Goal: Entertainment & Leisure: Consume media (video, audio)

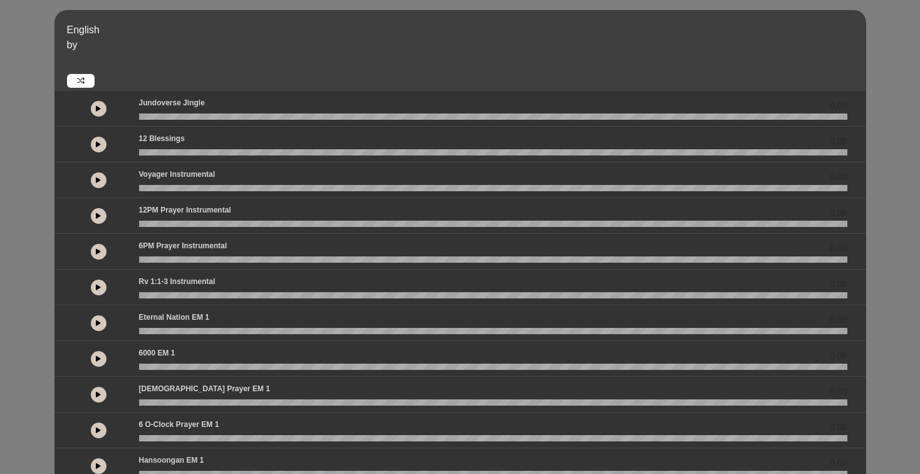
click at [98, 151] on button at bounding box center [99, 145] width 16 height 16
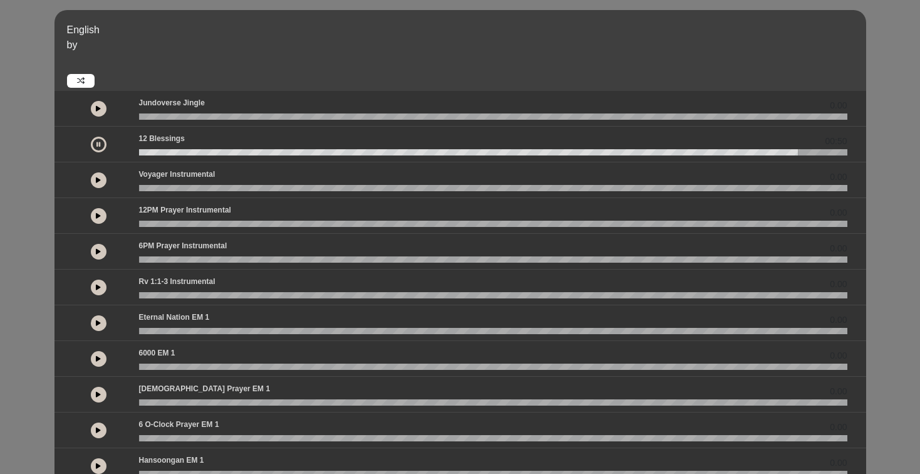
click at [101, 185] on button at bounding box center [99, 180] width 16 height 16
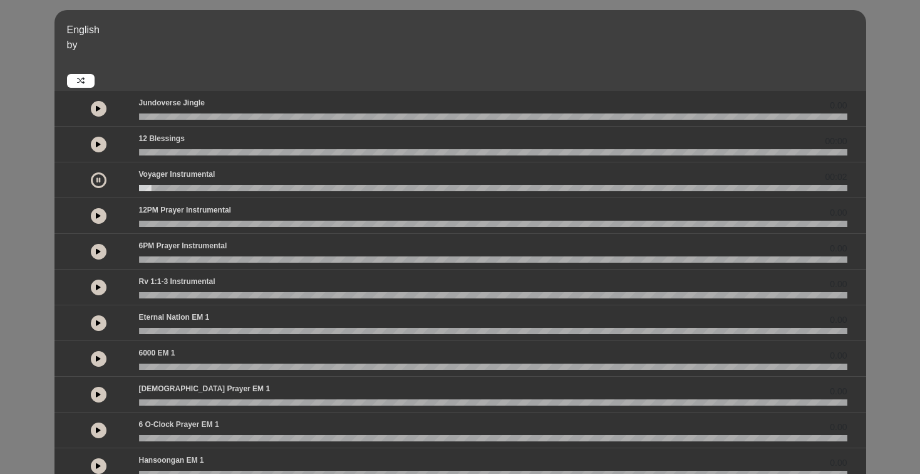
click at [96, 219] on button at bounding box center [99, 216] width 16 height 16
click at [260, 223] on wave at bounding box center [493, 223] width 708 height 6
click at [415, 226] on wave at bounding box center [493, 223] width 708 height 6
click at [94, 253] on button at bounding box center [99, 252] width 16 height 16
click at [98, 287] on icon at bounding box center [98, 287] width 5 height 6
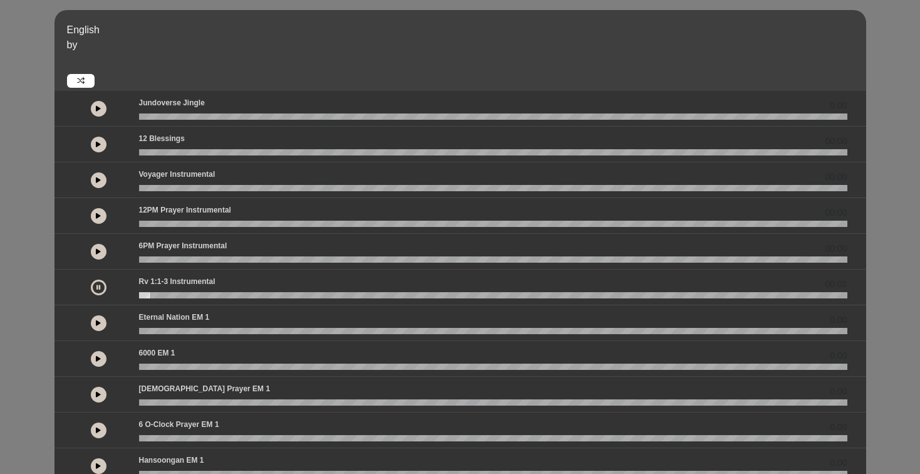
click at [230, 297] on wave at bounding box center [493, 295] width 708 height 6
click at [101, 325] on button at bounding box center [99, 323] width 16 height 16
click at [278, 338] on div "00:03" at bounding box center [460, 323] width 812 height 36
click at [279, 334] on div "00:04" at bounding box center [460, 323] width 812 height 36
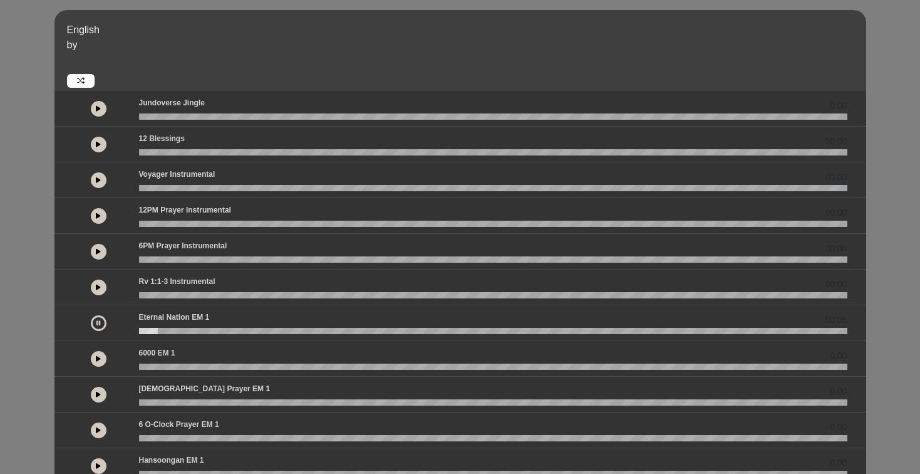
click at [230, 333] on wave at bounding box center [493, 331] width 708 height 6
click at [98, 361] on icon at bounding box center [98, 358] width 5 height 6
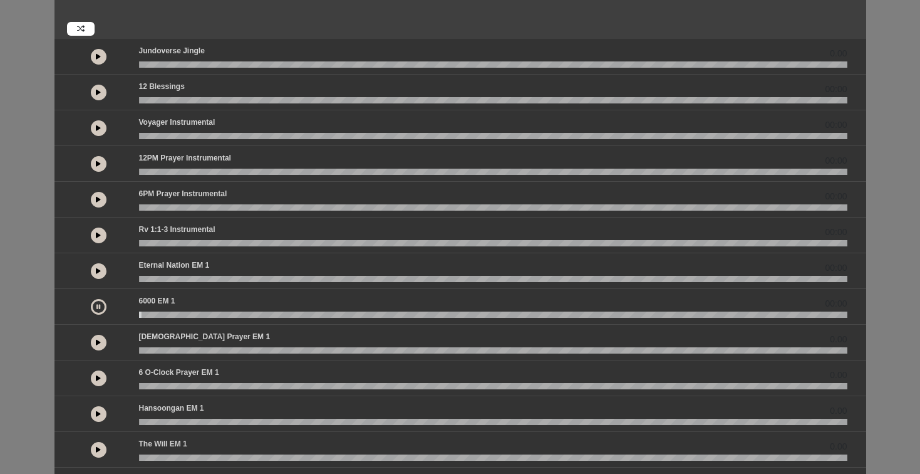
scroll to position [56, 0]
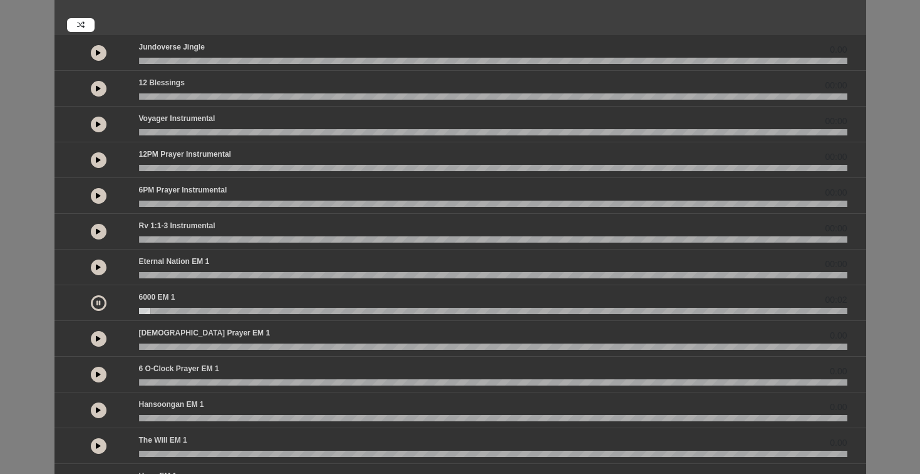
click at [275, 314] on div "00:02" at bounding box center [460, 303] width 812 height 36
click at [275, 313] on wave at bounding box center [493, 311] width 708 height 6
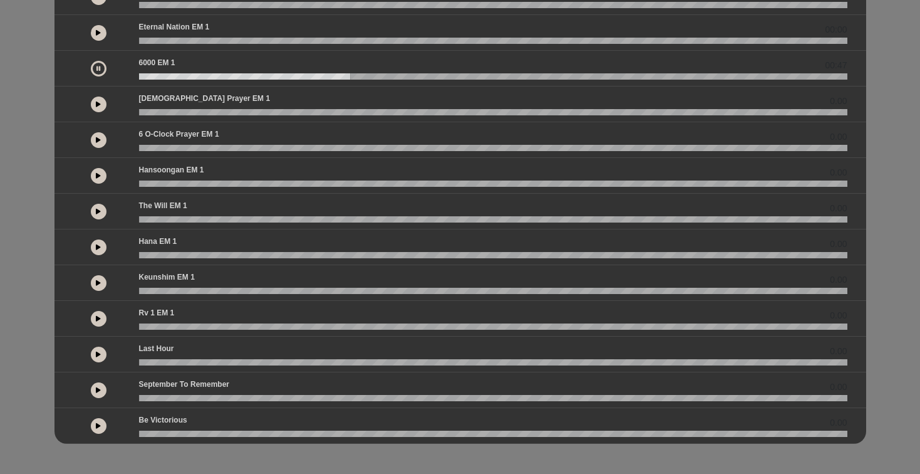
click at [100, 286] on button at bounding box center [99, 283] width 16 height 16
click at [95, 214] on button at bounding box center [99, 212] width 16 height 16
click at [99, 175] on icon at bounding box center [98, 175] width 5 height 6
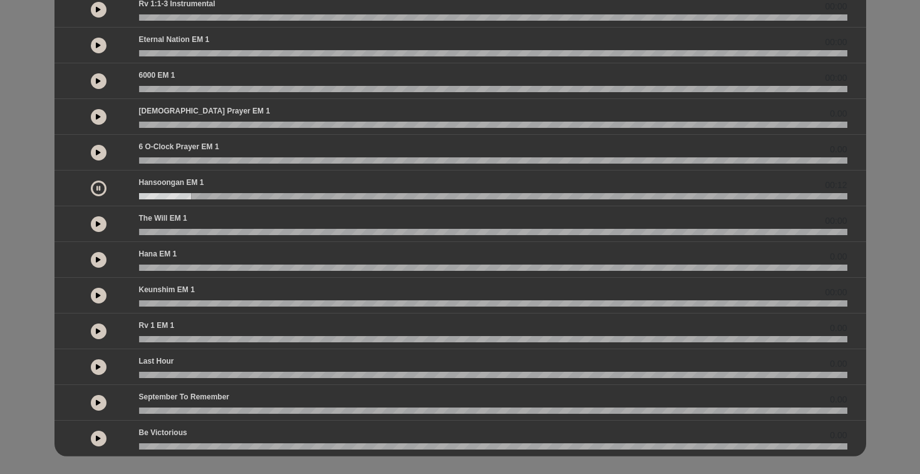
scroll to position [272, 0]
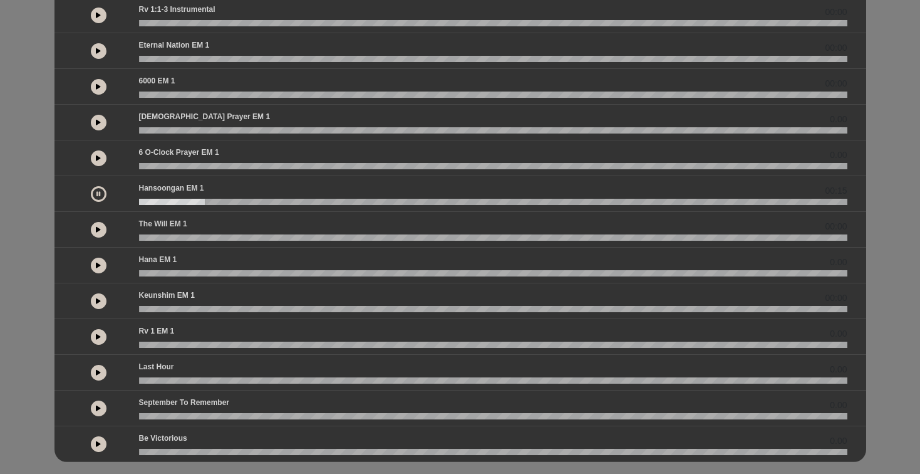
click at [100, 88] on icon at bounding box center [98, 86] width 5 height 6
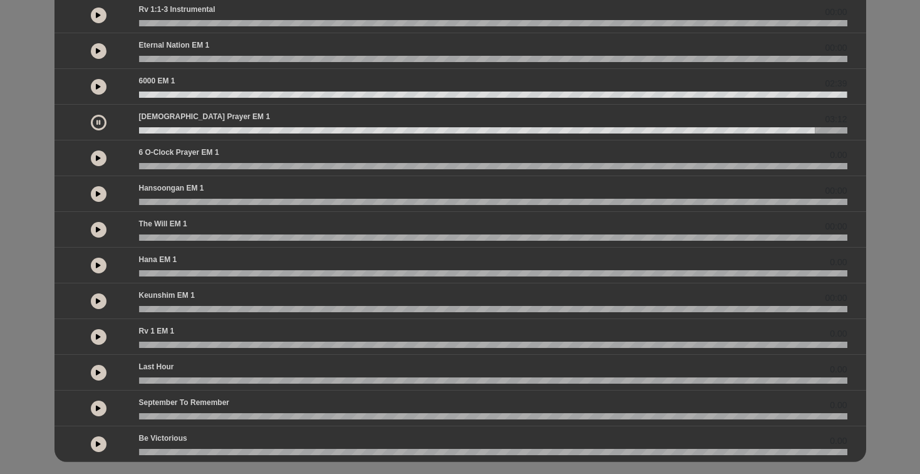
click at [99, 124] on icon at bounding box center [98, 122] width 4 height 6
